Goal: Task Accomplishment & Management: Complete application form

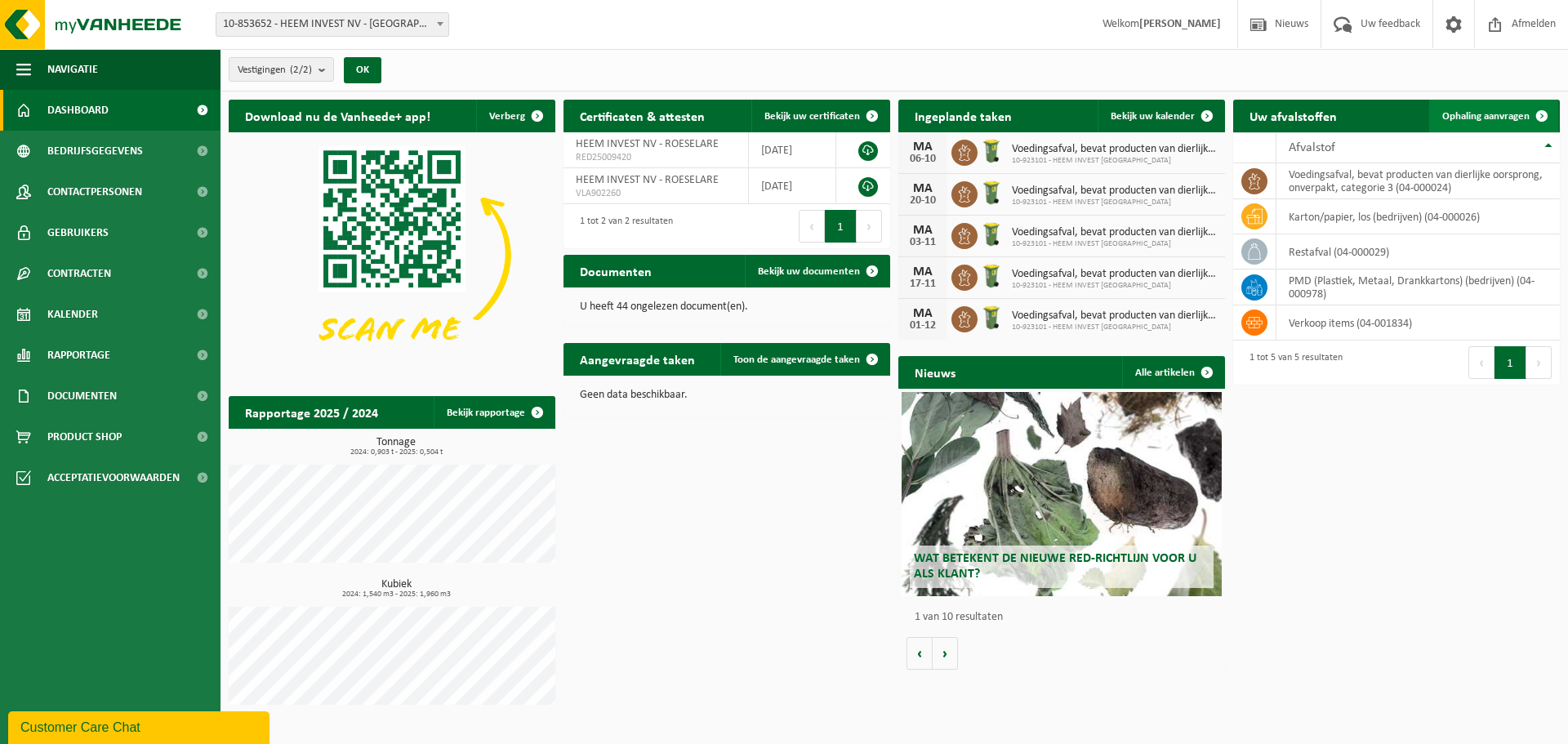
click at [1471, 116] on span "Ophaling aanvragen" at bounding box center [1485, 116] width 88 height 11
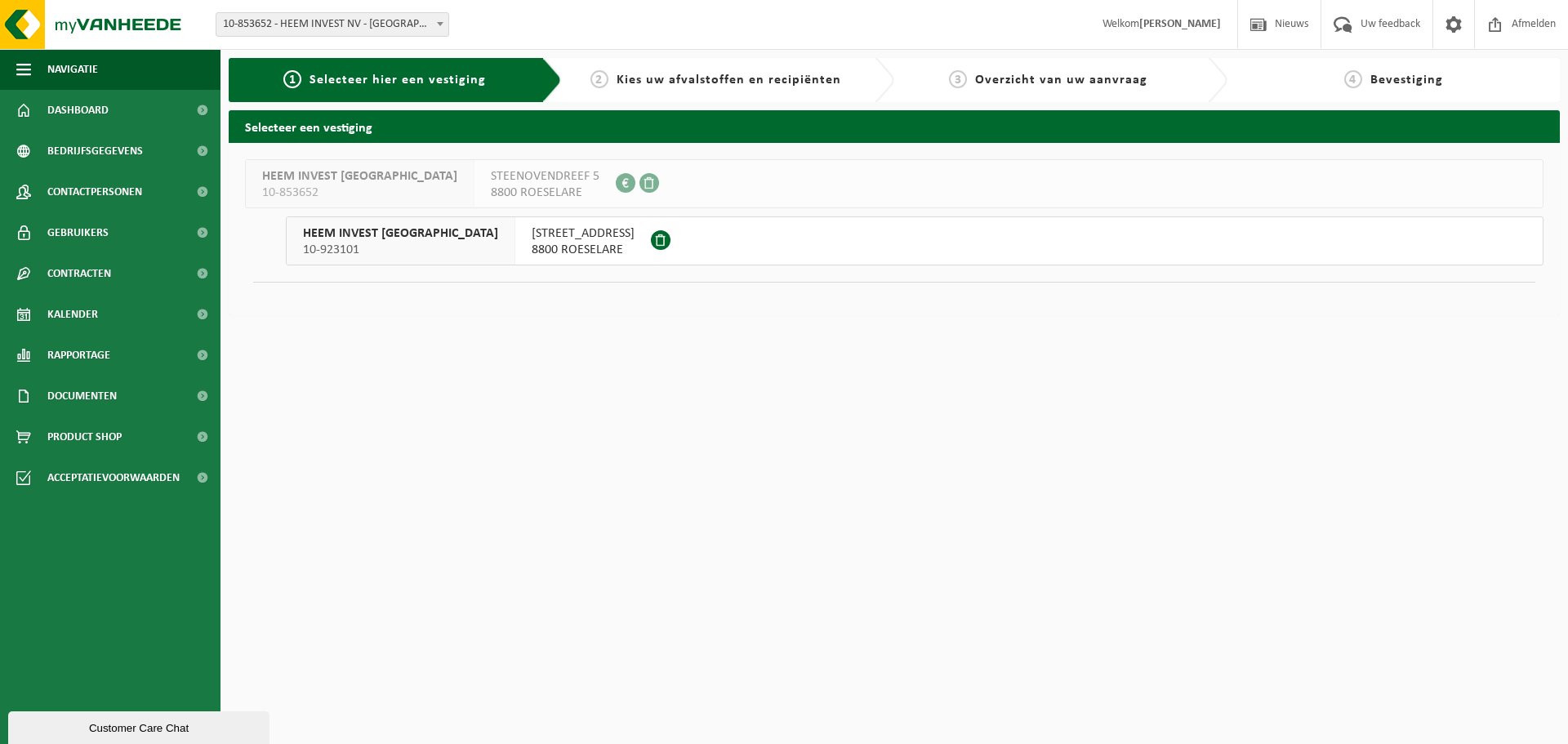
click at [531, 248] on span "8800 ROESELARE" at bounding box center [582, 250] width 103 height 17
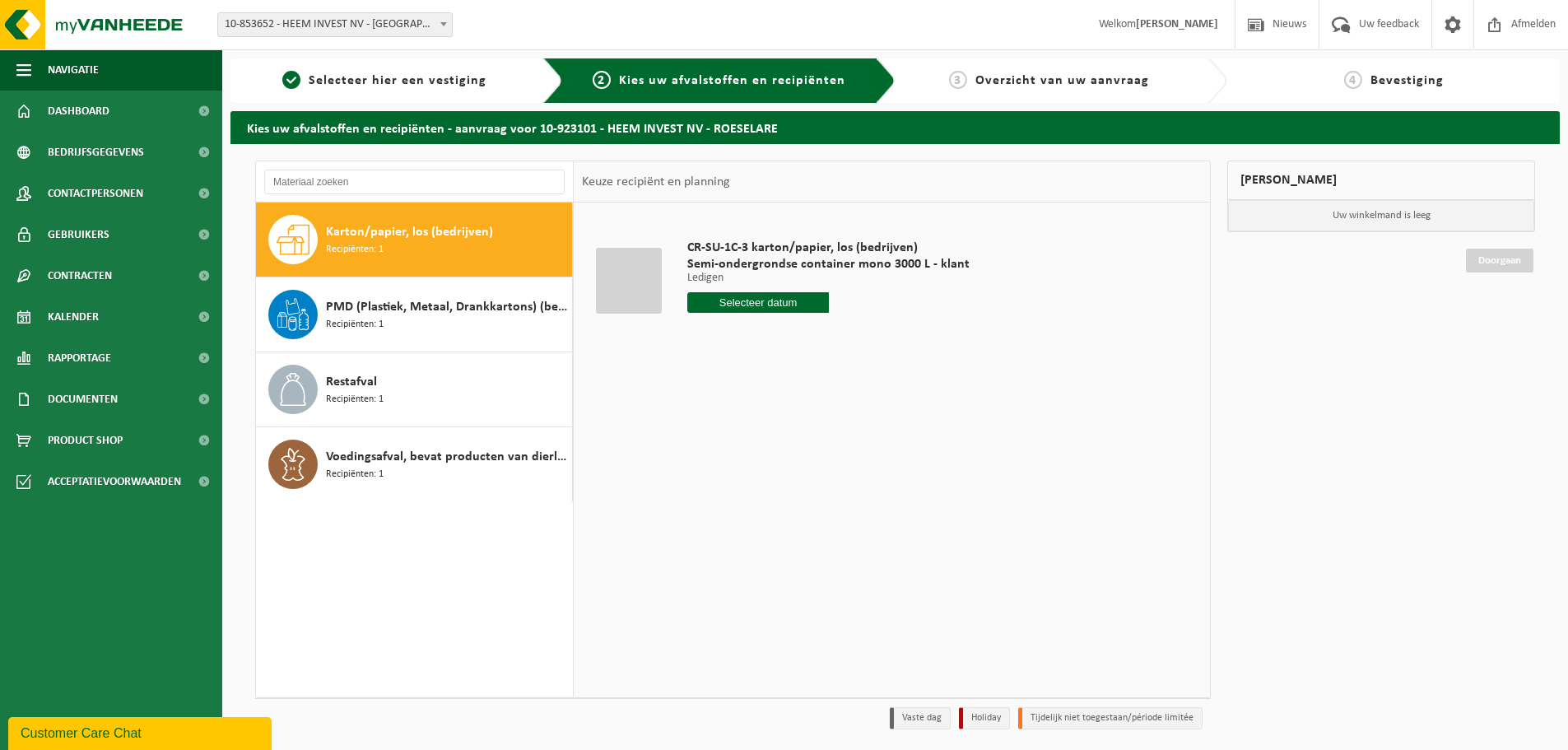
click at [411, 245] on div "Karton/papier, los (bedrijven) Recipiënten: 1" at bounding box center [447, 240] width 242 height 50
click at [786, 307] on input "text" at bounding box center [758, 303] width 141 height 20
click at [709, 504] on div "29" at bounding box center [702, 501] width 29 height 26
type input "Van 2025-09-29"
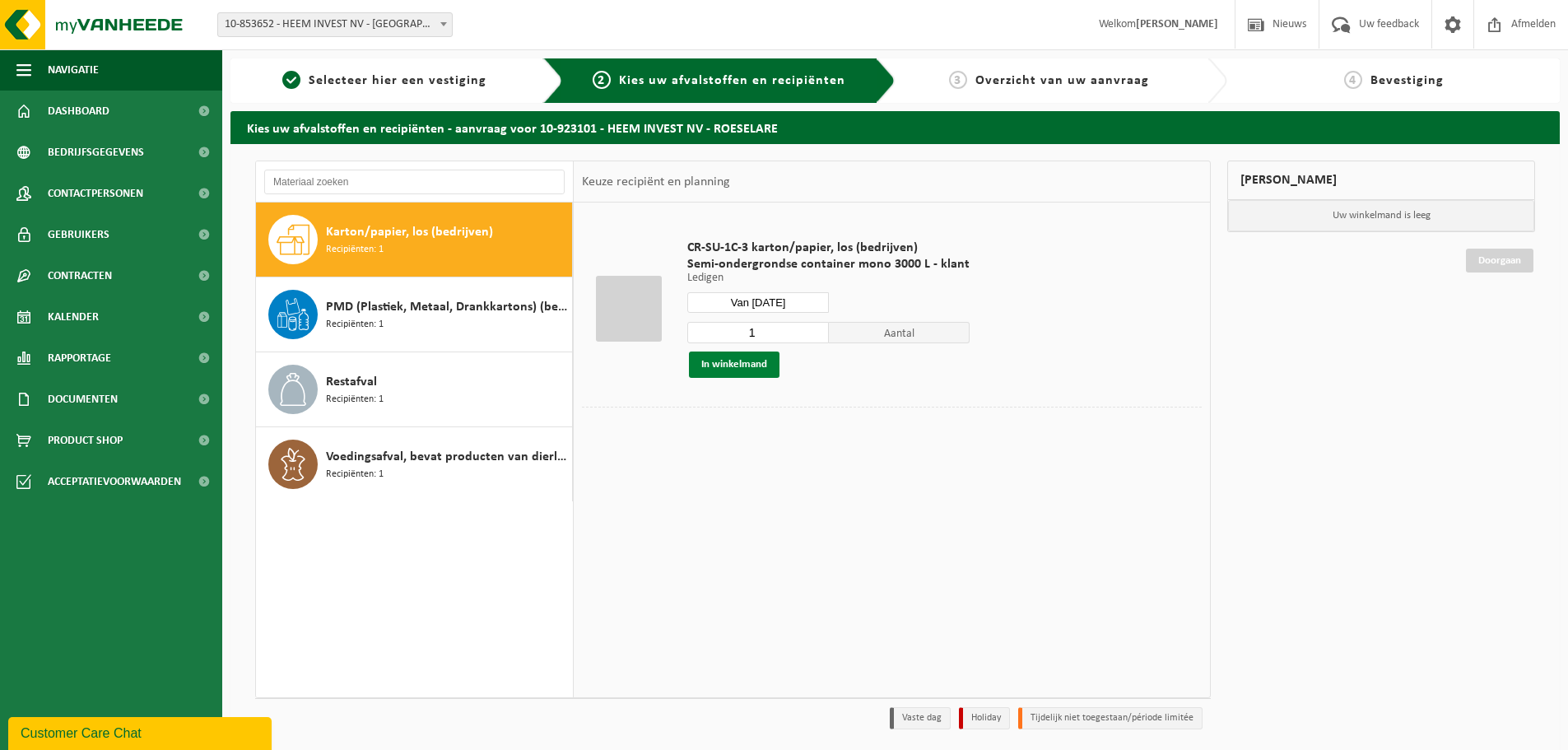
click at [764, 368] on button "In winkelmand" at bounding box center [734, 364] width 91 height 26
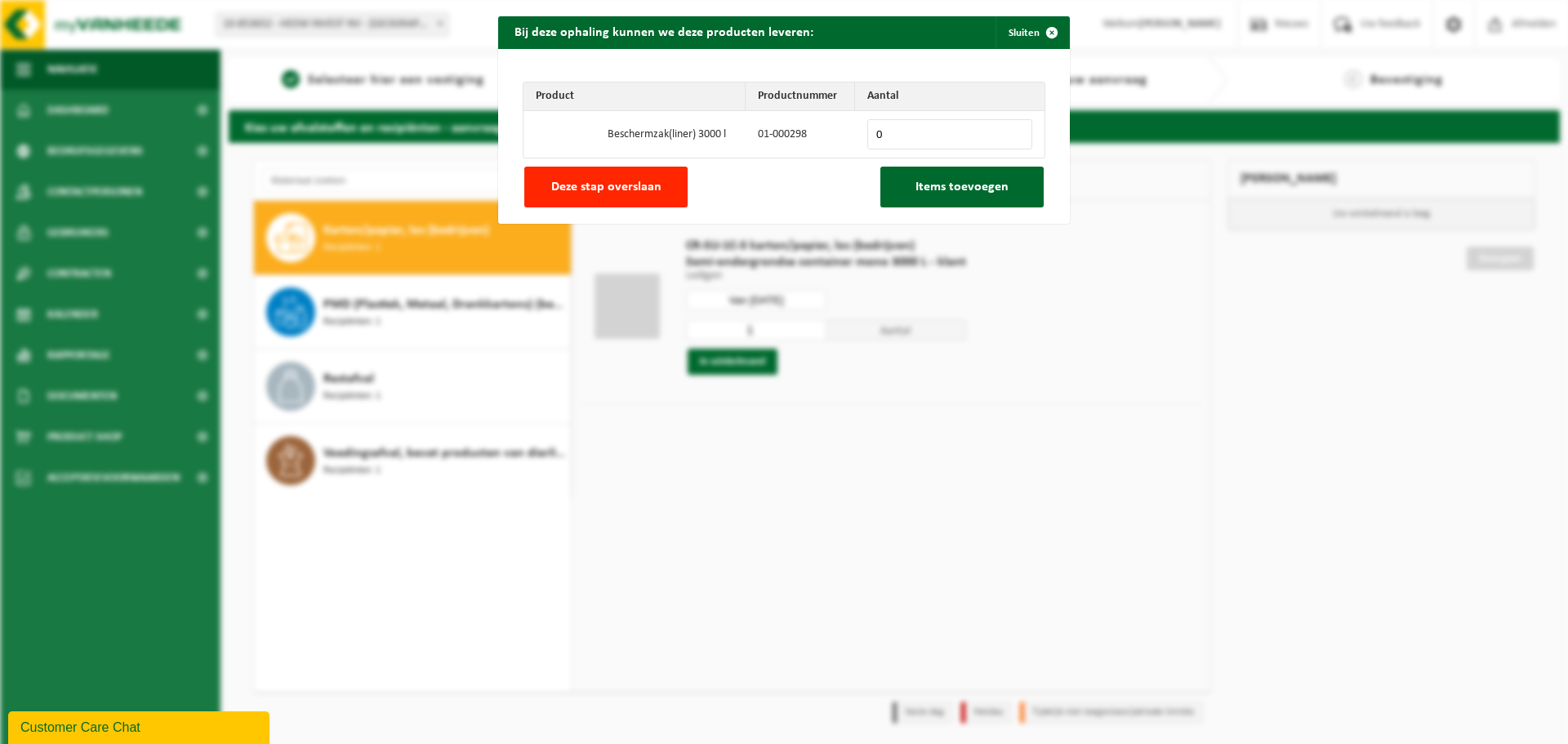
click at [892, 138] on input "0" at bounding box center [950, 134] width 165 height 30
click at [1013, 125] on input "0" at bounding box center [950, 134] width 165 height 30
type input "1"
click at [1013, 131] on input "1" at bounding box center [950, 134] width 165 height 30
click at [940, 194] on span "Items toevoegen" at bounding box center [962, 187] width 93 height 13
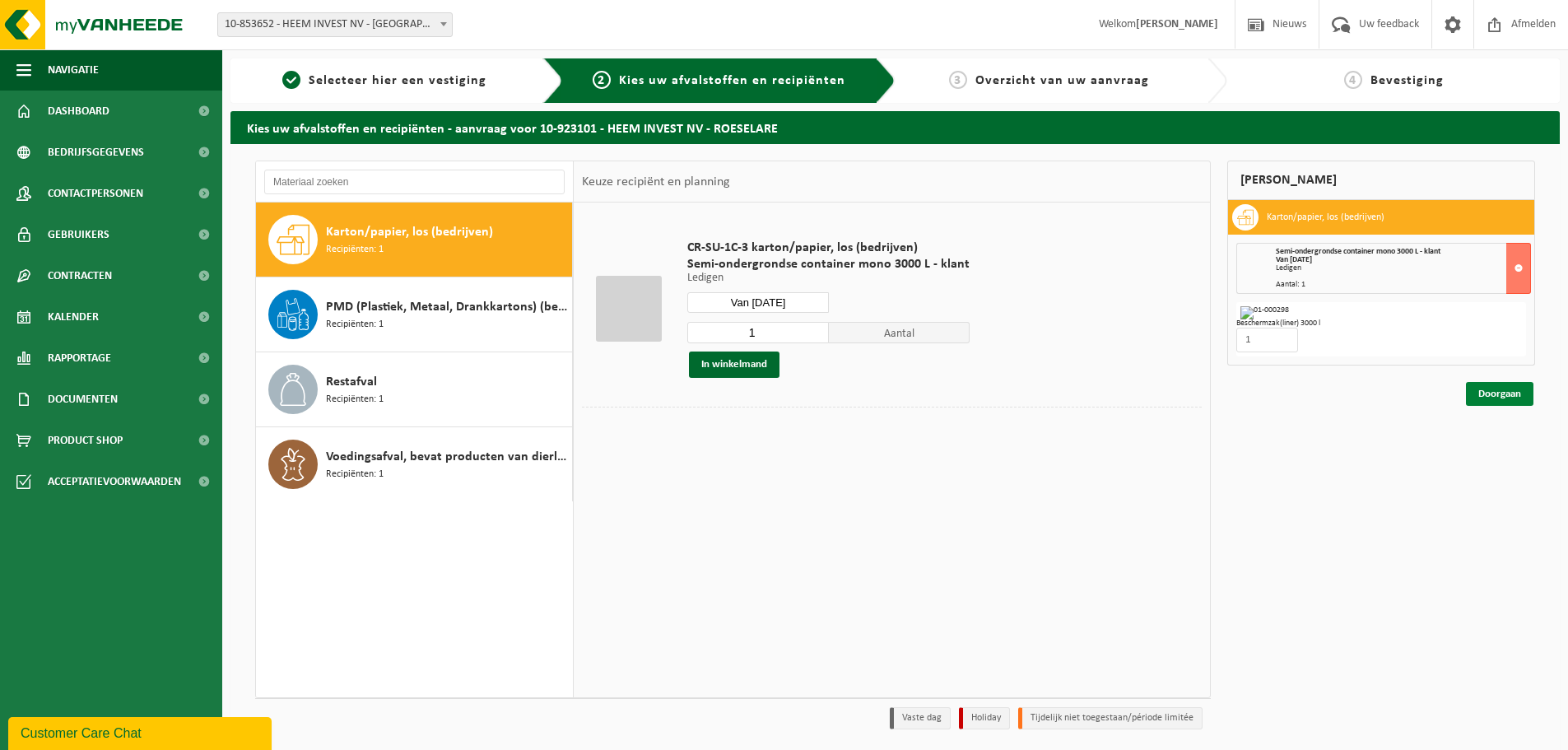
click at [1486, 393] on link "Doorgaan" at bounding box center [1499, 393] width 67 height 24
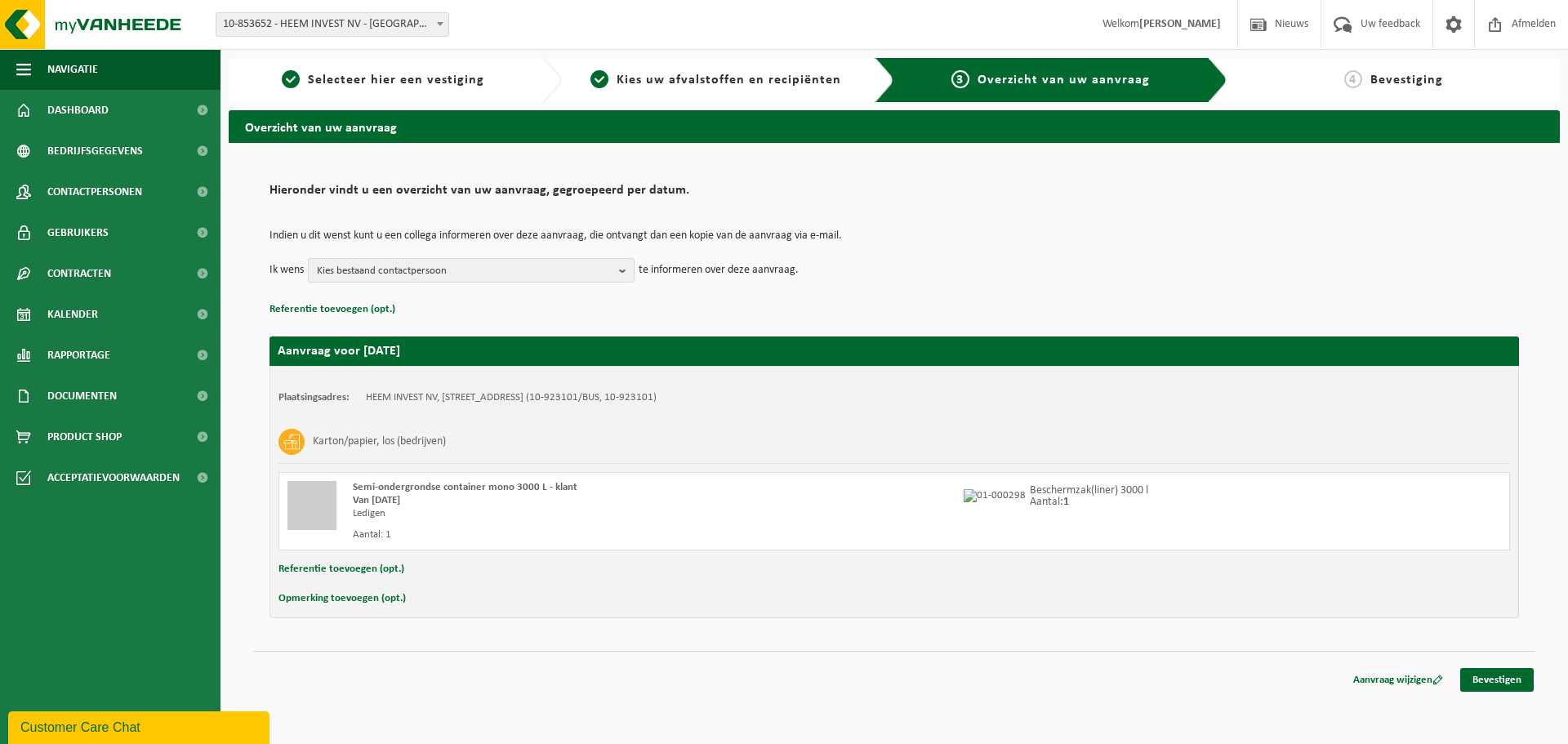
click at [622, 272] on b "button" at bounding box center [626, 269] width 15 height 23
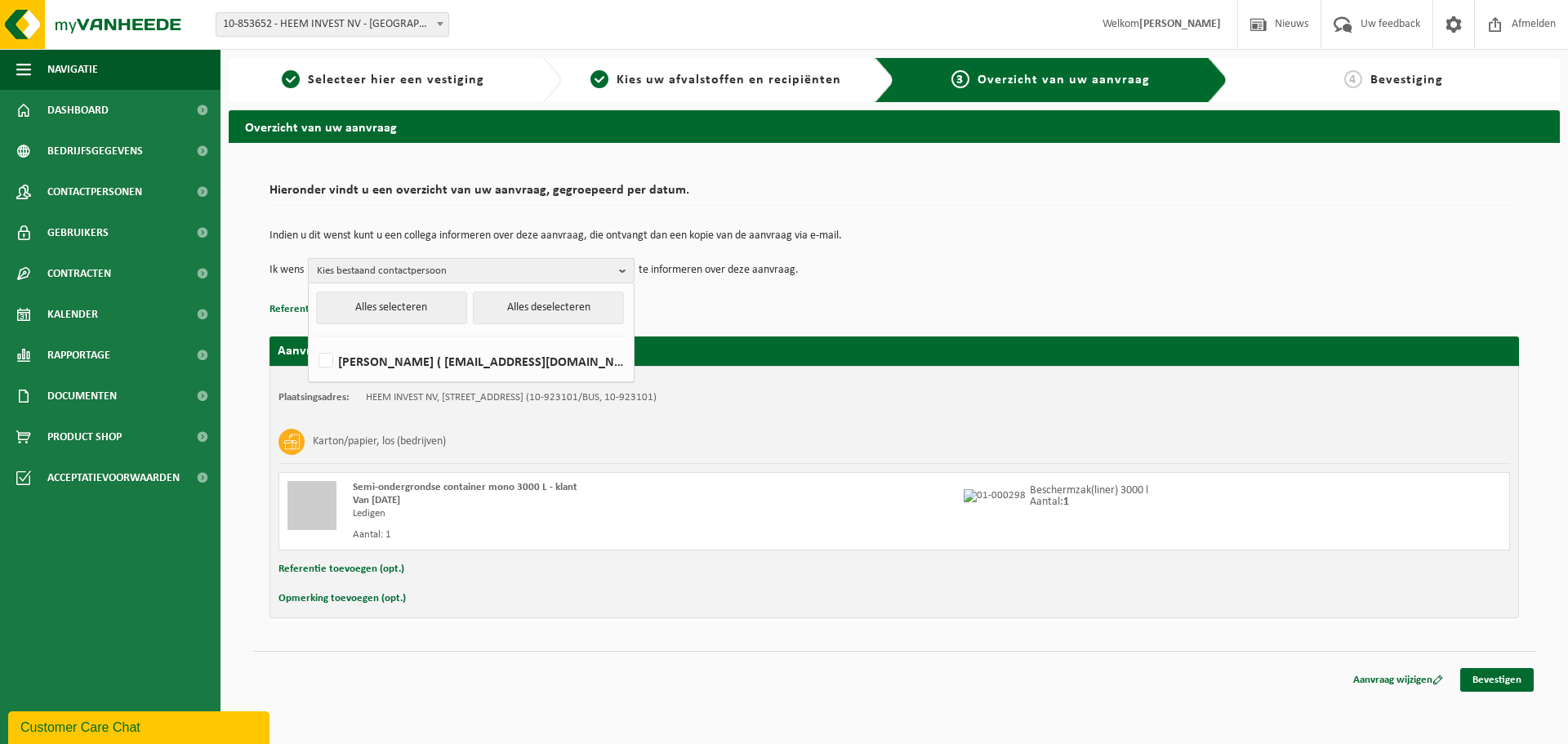
click at [622, 272] on b "button" at bounding box center [626, 270] width 15 height 23
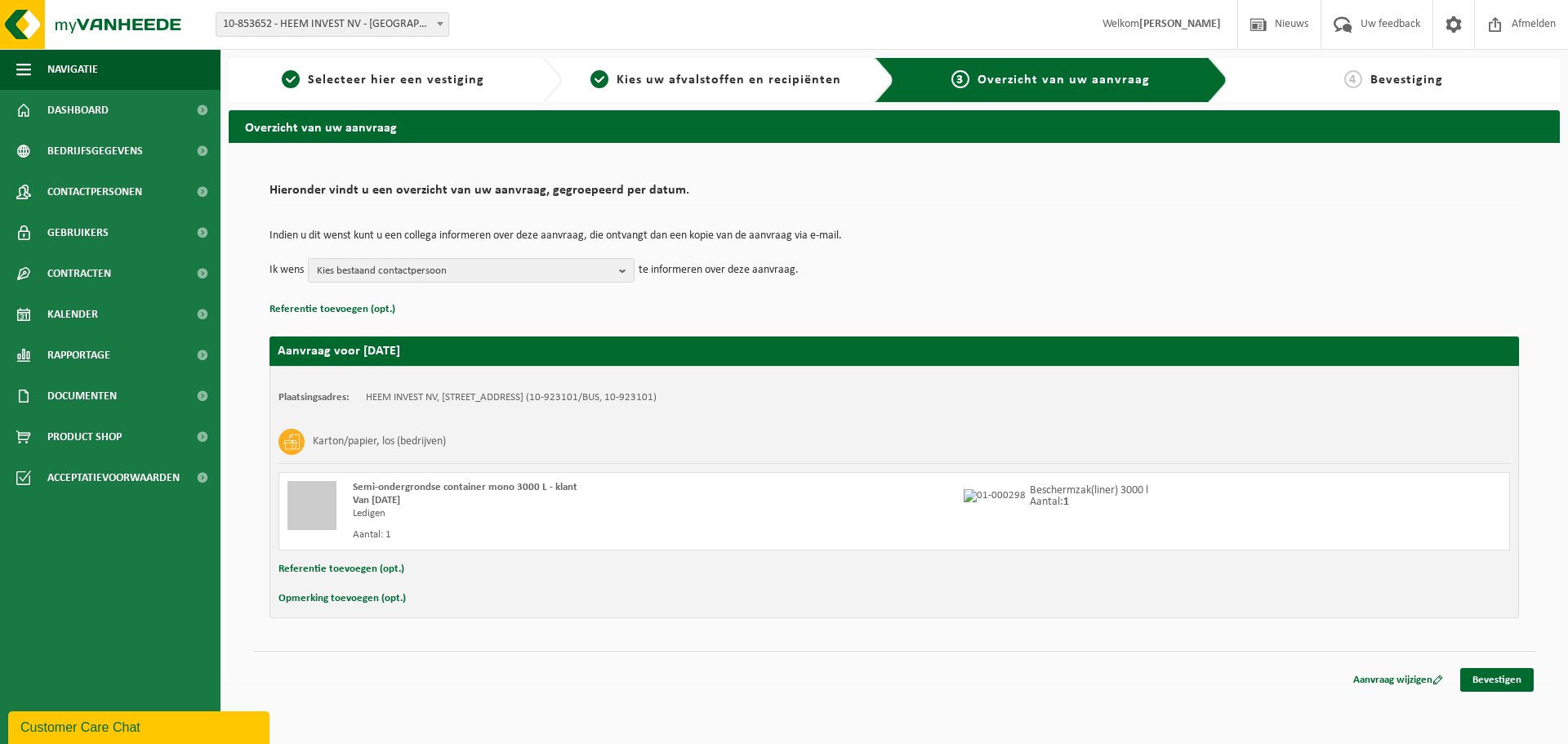
click at [866, 270] on td "Ik wens Kies bestaand contactpersoon Alles selecteren Alles deselecteren Tom Ha…" at bounding box center [894, 269] width 1249 height 24
click at [1519, 676] on link "Bevestigen" at bounding box center [1496, 680] width 73 height 23
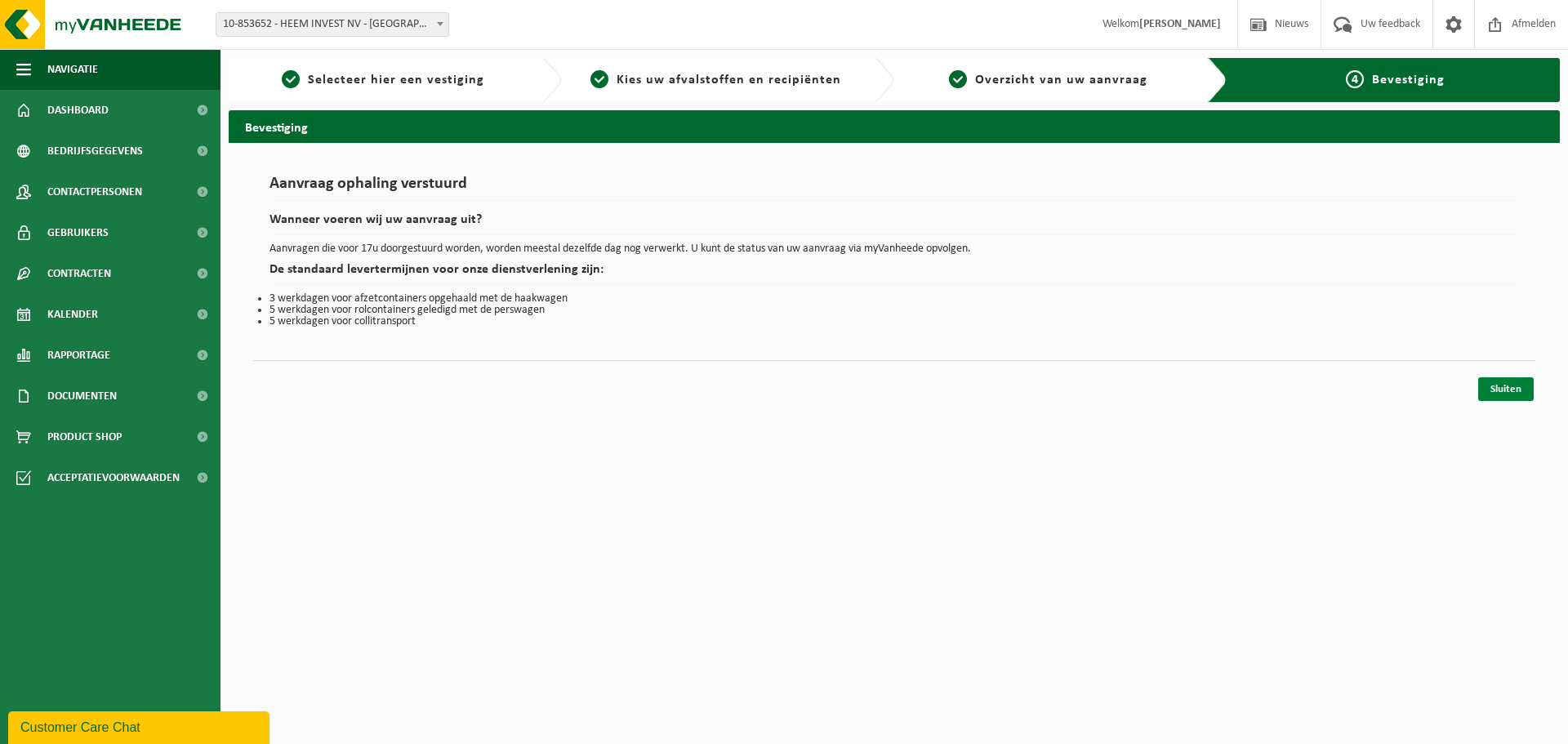
click at [1511, 388] on link "Sluiten" at bounding box center [1505, 389] width 56 height 23
